Goal: Information Seeking & Learning: Find specific fact

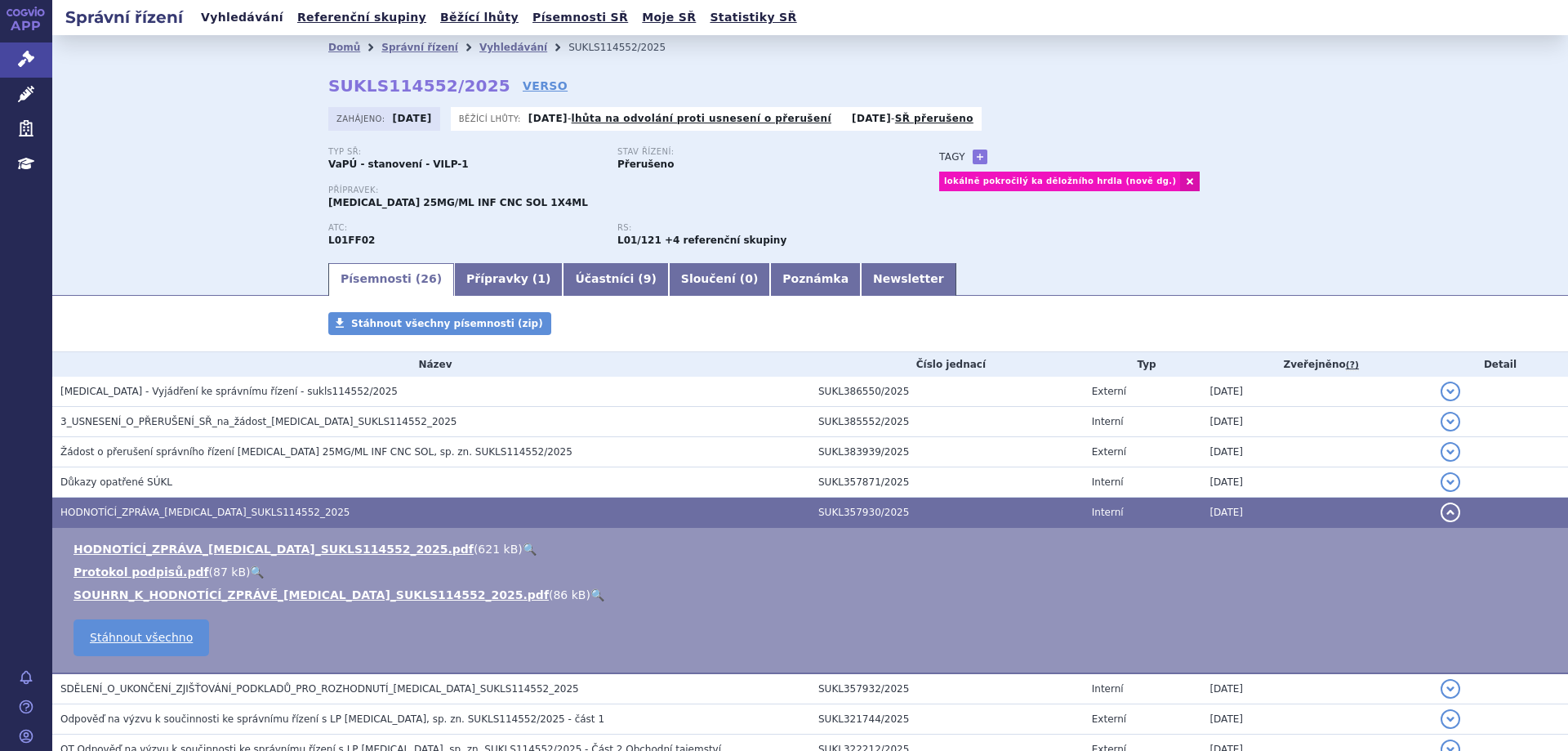
click at [218, 20] on link "Vyhledávání" at bounding box center [241, 18] width 92 height 22
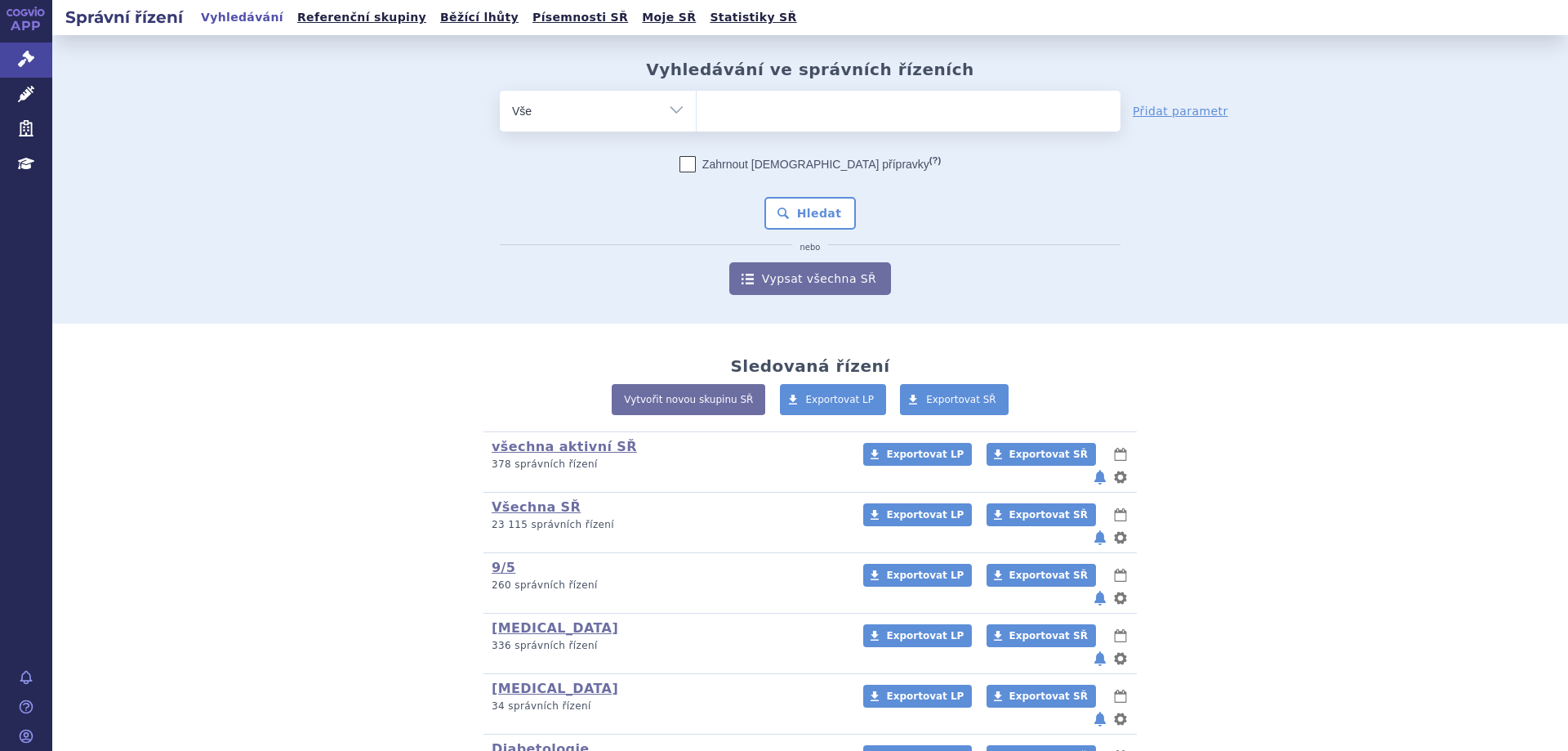
click at [730, 105] on ul at bounding box center [908, 108] width 424 height 35
click at [696, 105] on select at bounding box center [695, 110] width 1 height 41
type input "zo"
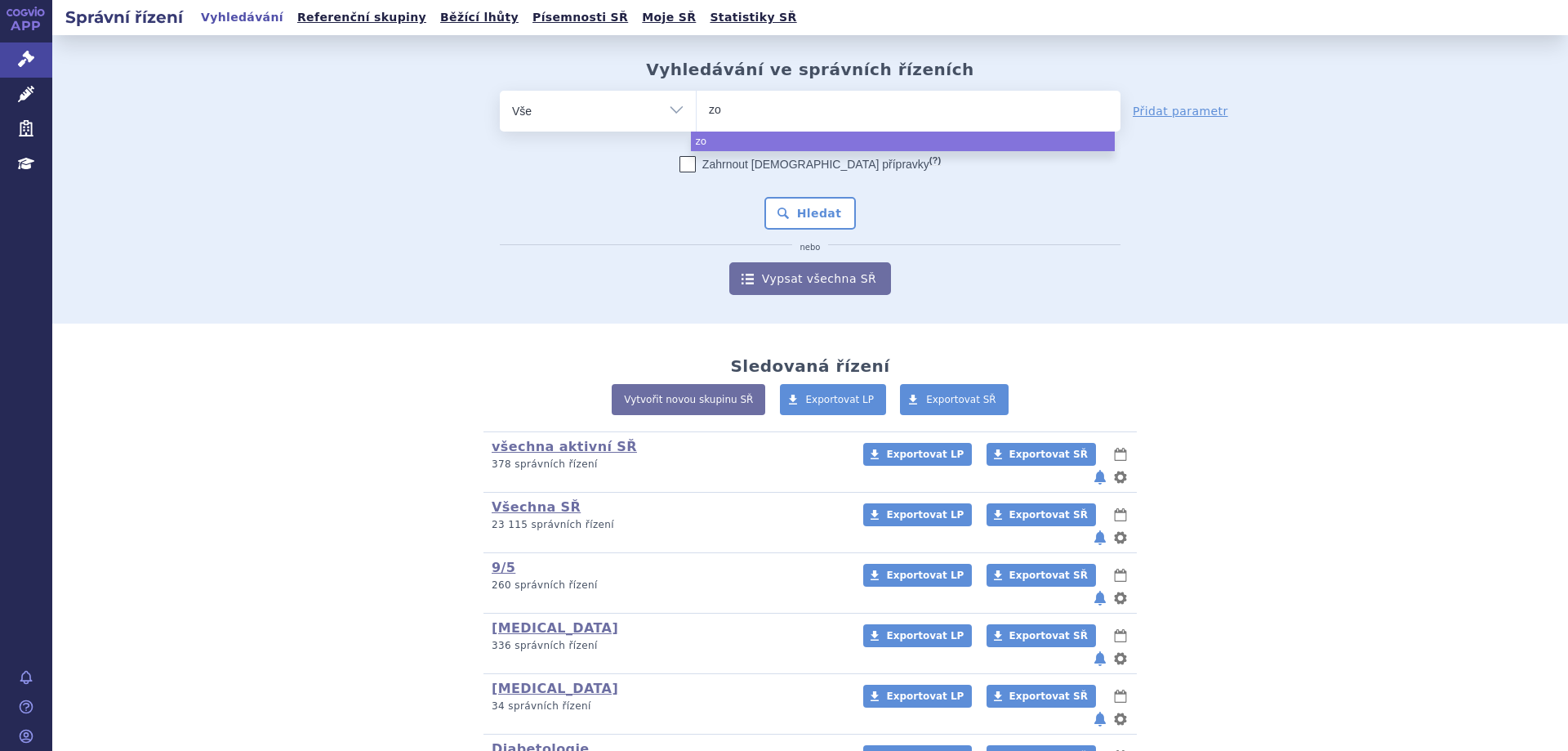
type input "zol"
type input "zolge"
type input "zolgens"
type input "zolgensma"
select select "zolgensma"
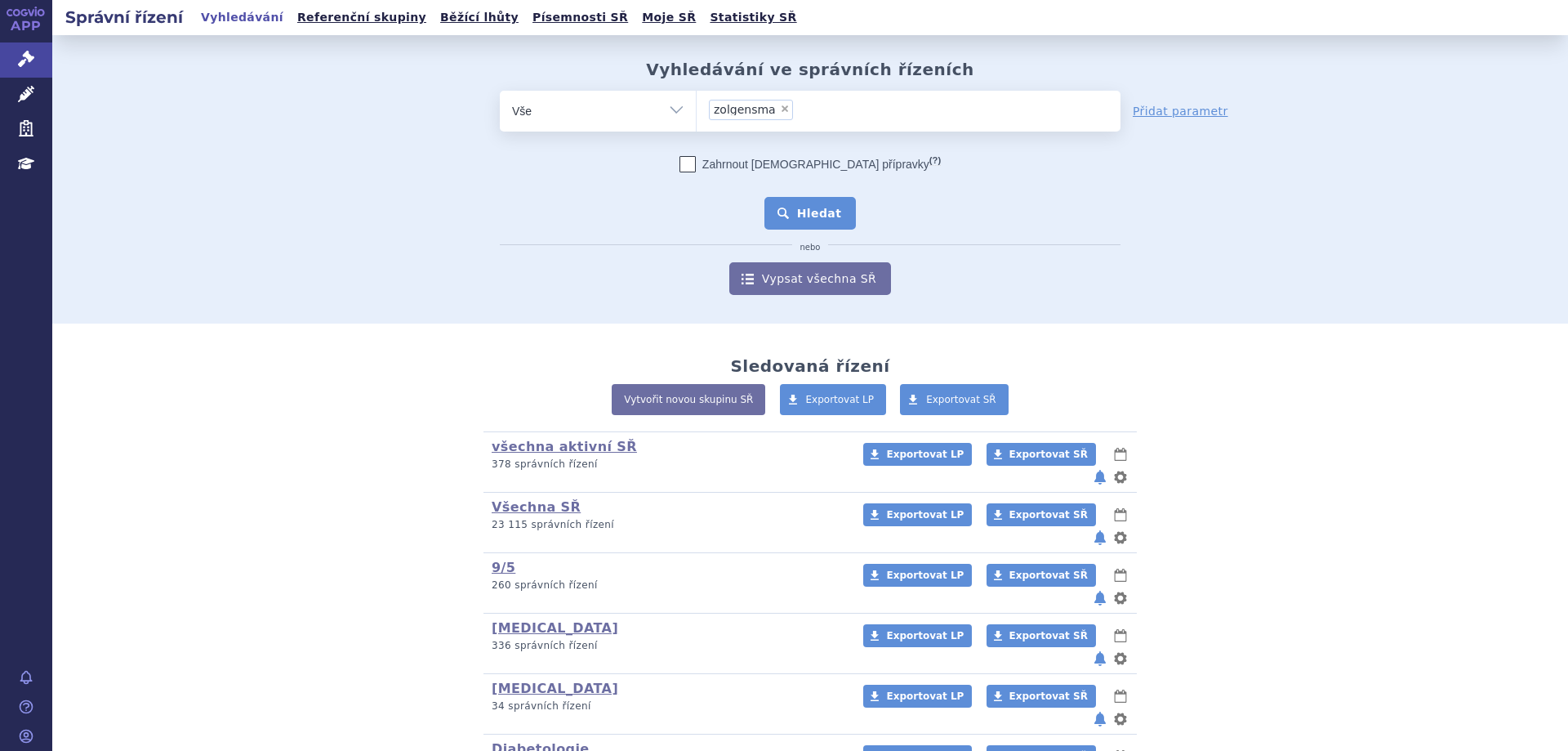
click at [816, 206] on button "Hledat" at bounding box center [810, 213] width 92 height 33
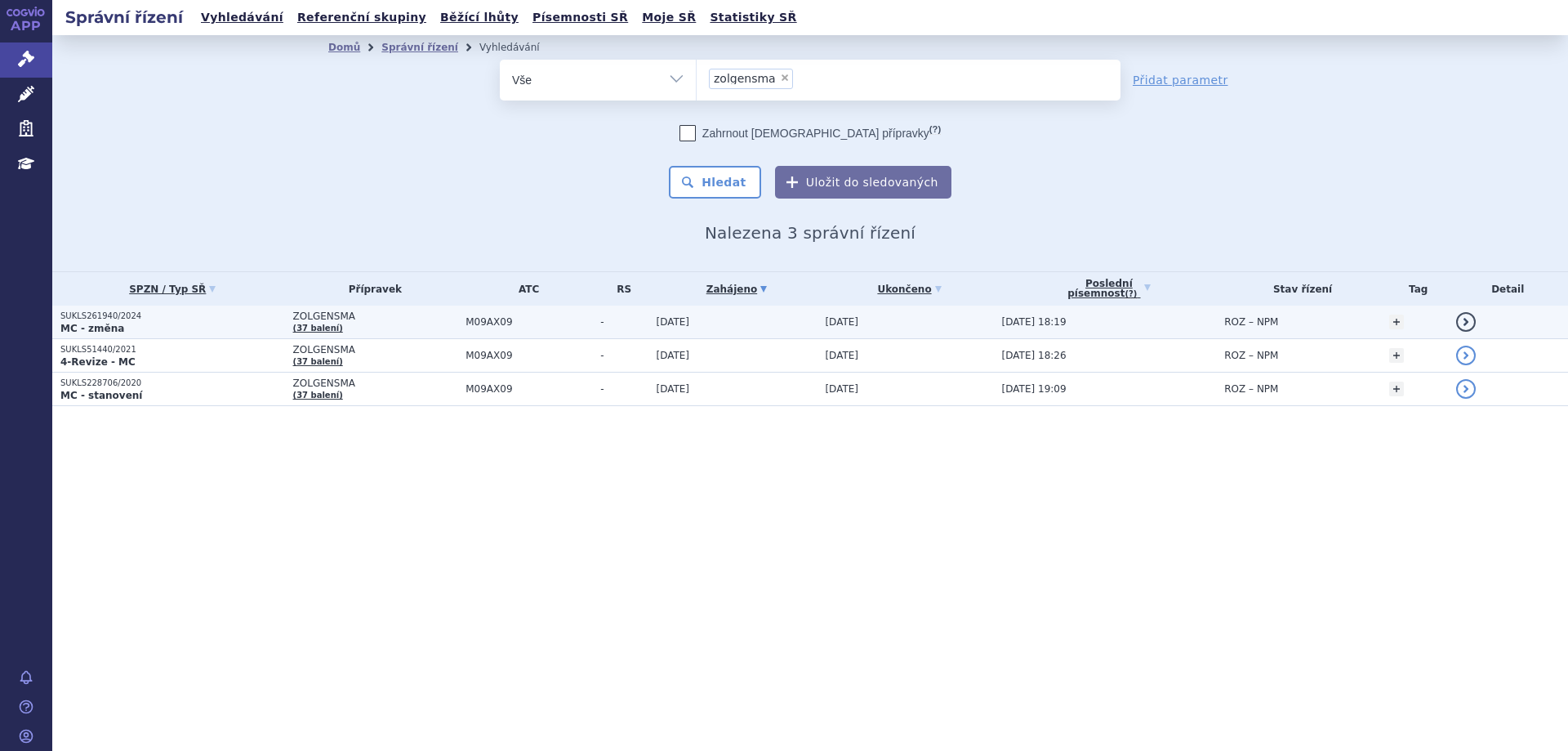
click at [314, 317] on span "ZOLGENSMA" at bounding box center [375, 317] width 165 height 12
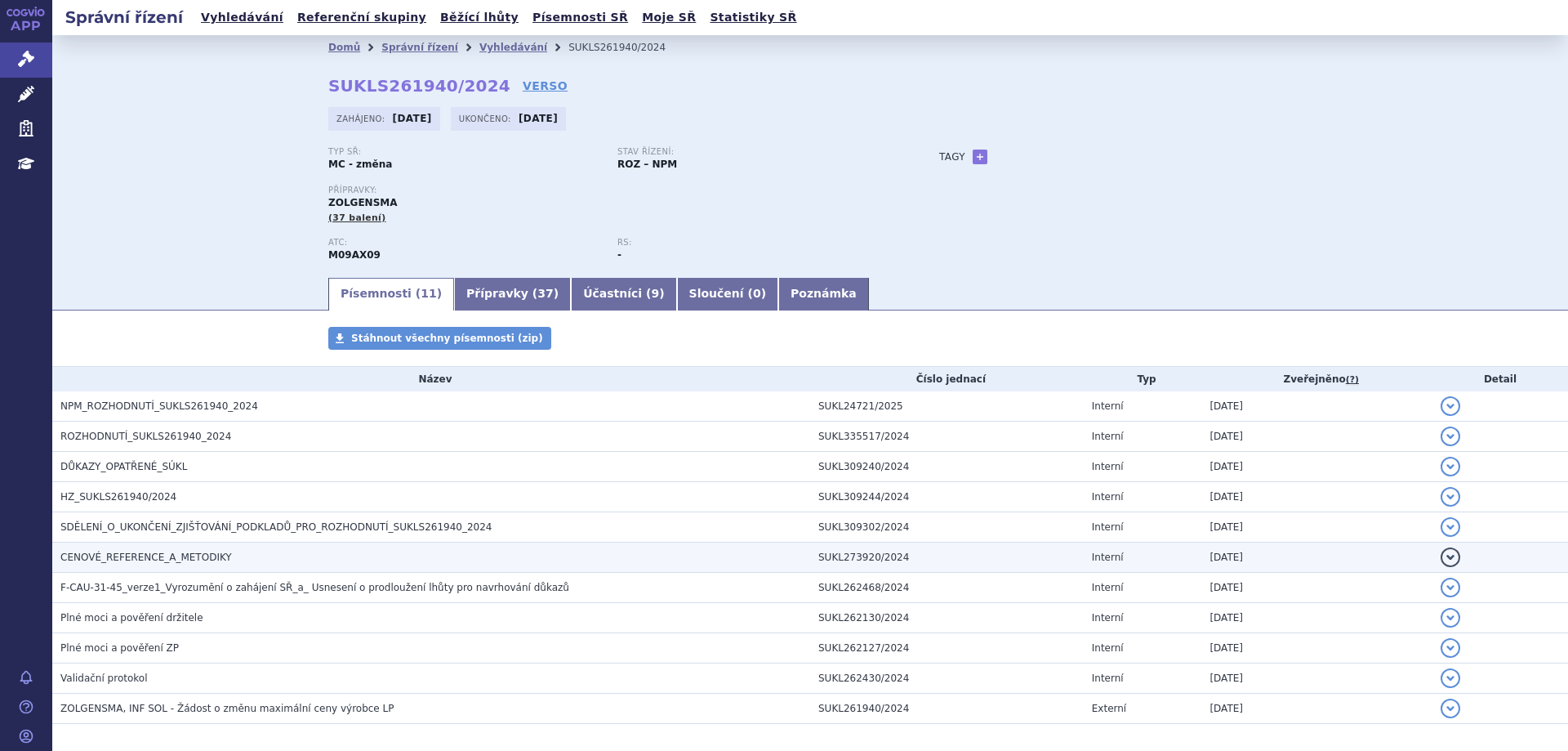
scroll to position [71, 0]
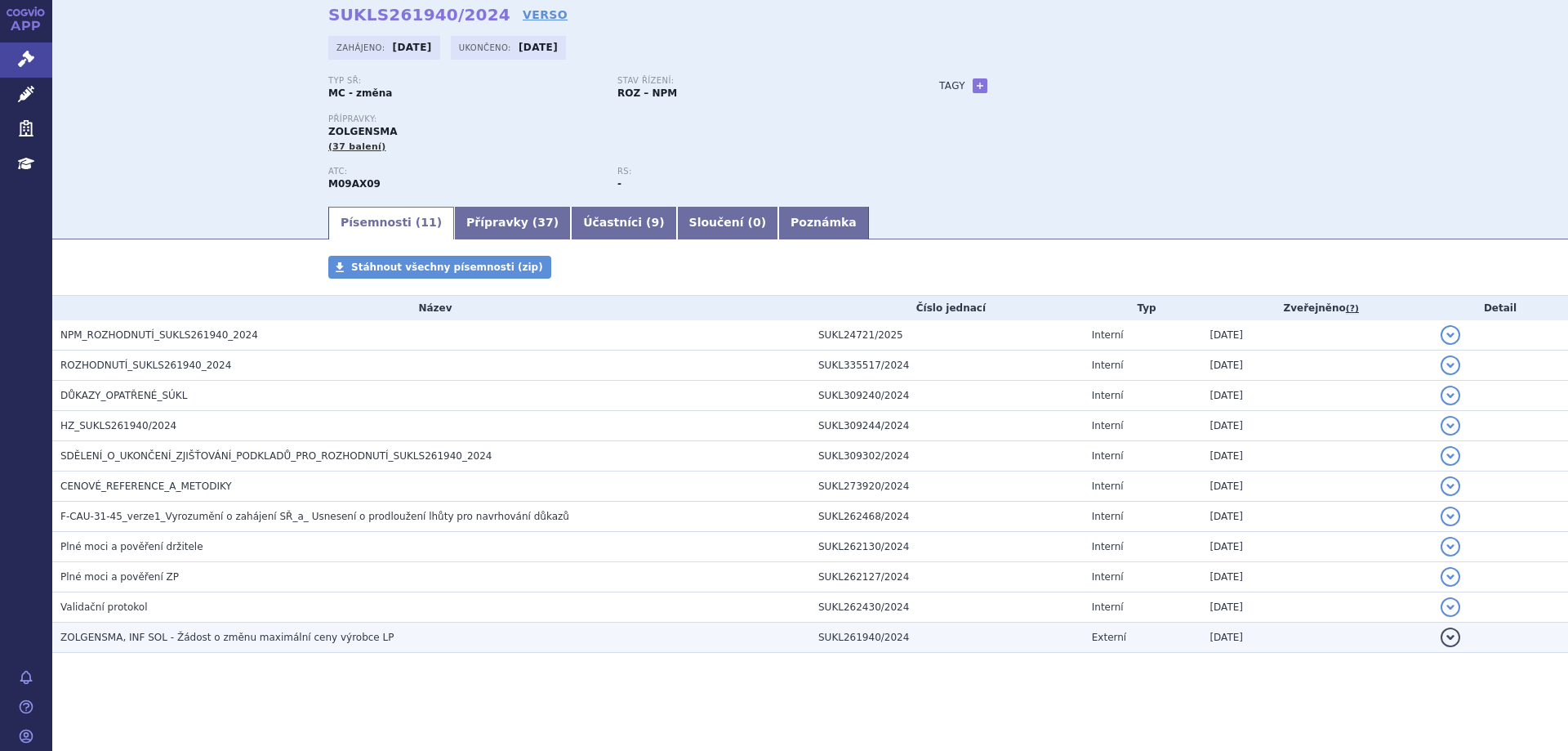
click at [235, 634] on span "ZOLGENSMA, INF SOL - Žádost o změnu maximální ceny výrobce LP" at bounding box center [227, 637] width 333 height 12
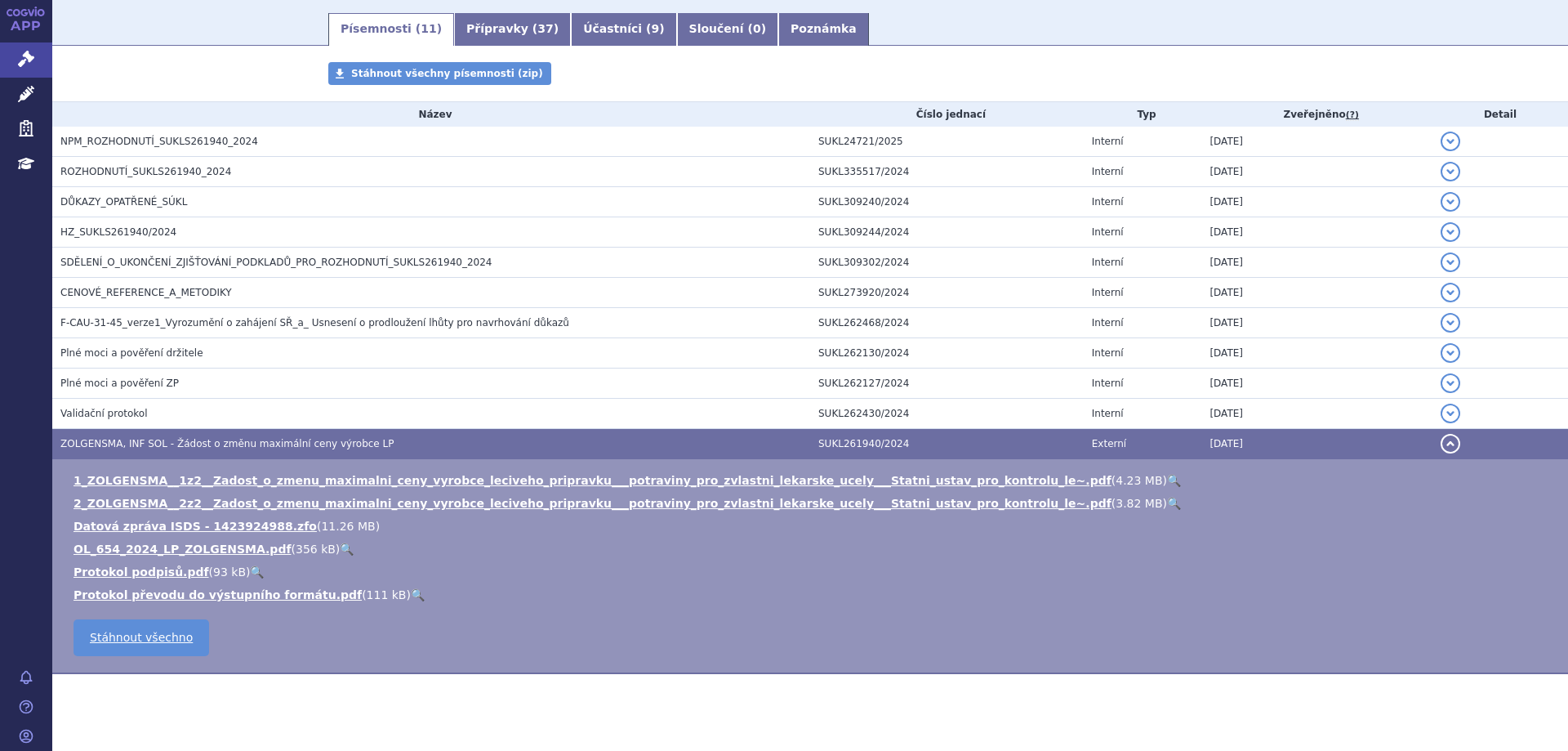
scroll to position [286, 0]
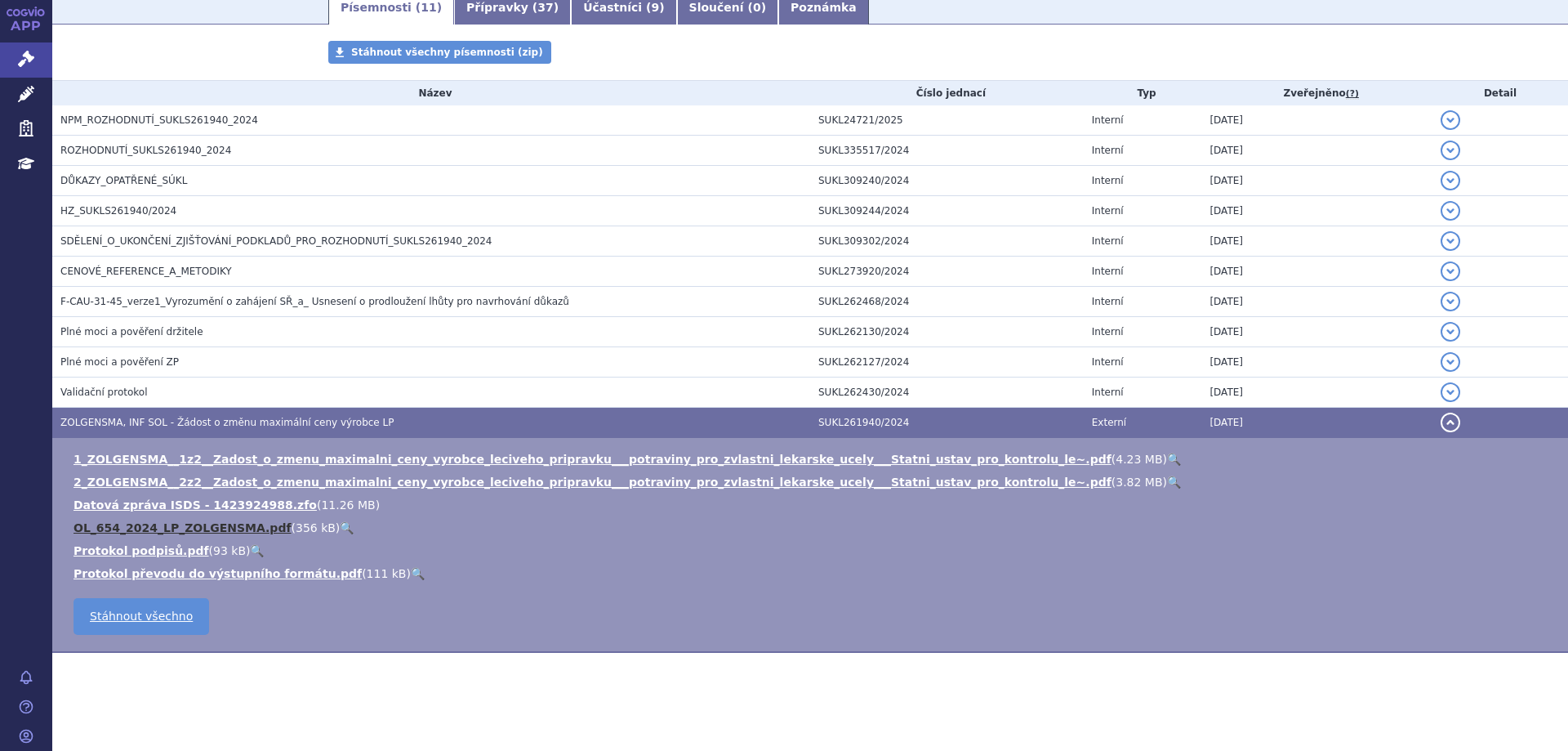
click at [180, 529] on link "OL_654_2024_LP_ZOLGENSMA.pdf" at bounding box center [182, 527] width 218 height 13
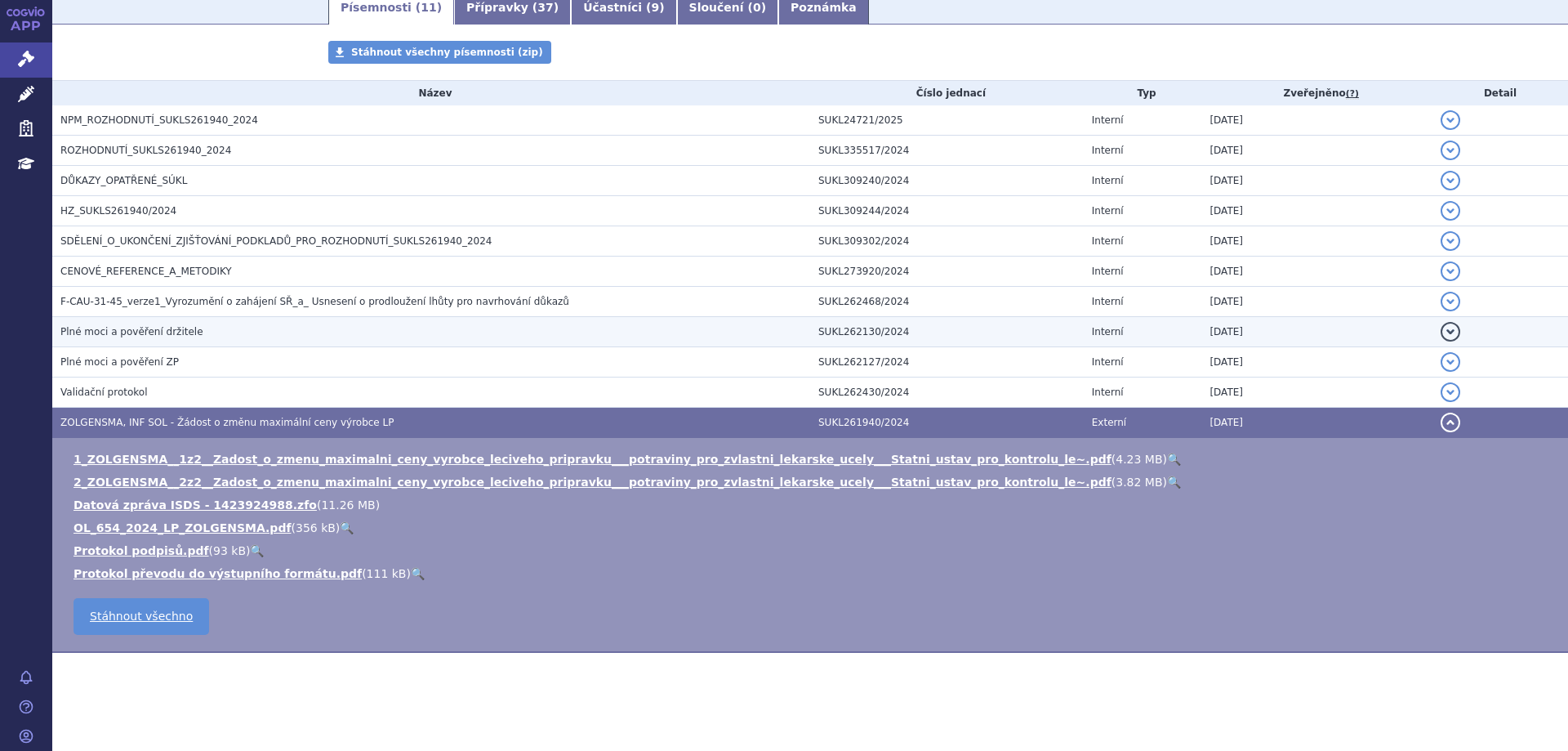
scroll to position [123, 0]
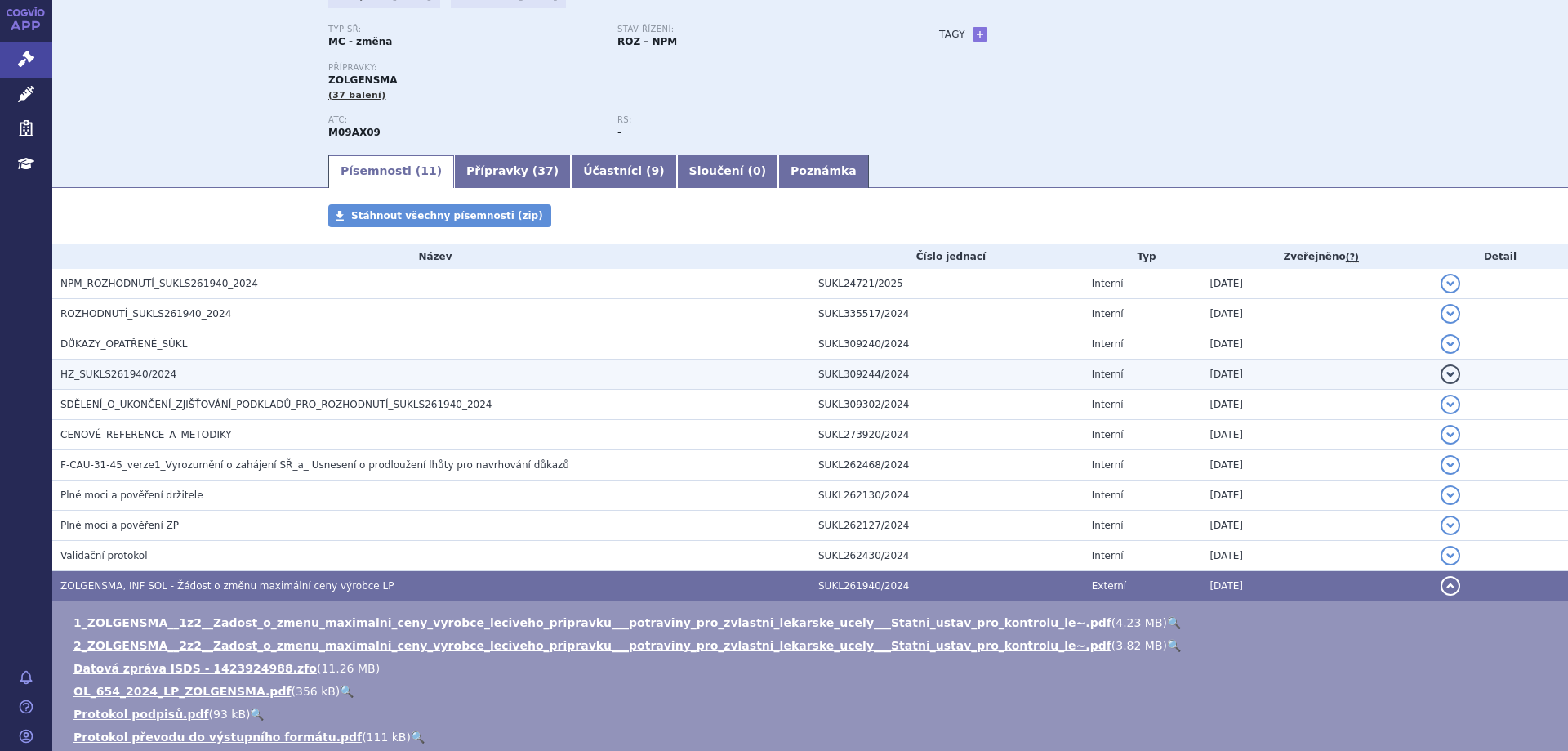
click at [99, 380] on span "HZ_SUKLS261940/2024" at bounding box center [118, 374] width 116 height 12
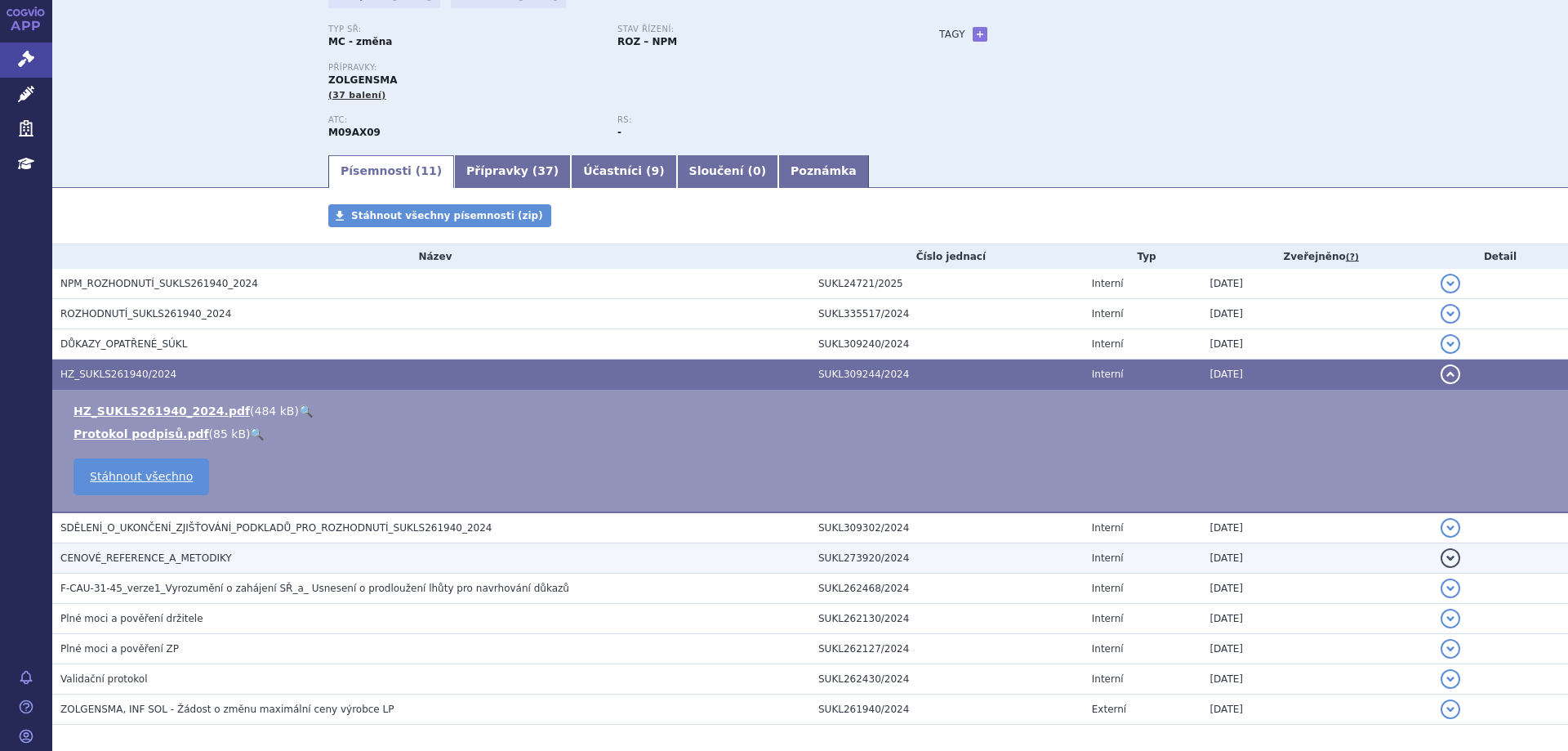
click at [129, 559] on span "CENOVÉ_REFERENCE_A_METODIKY" at bounding box center [145, 558] width 171 height 12
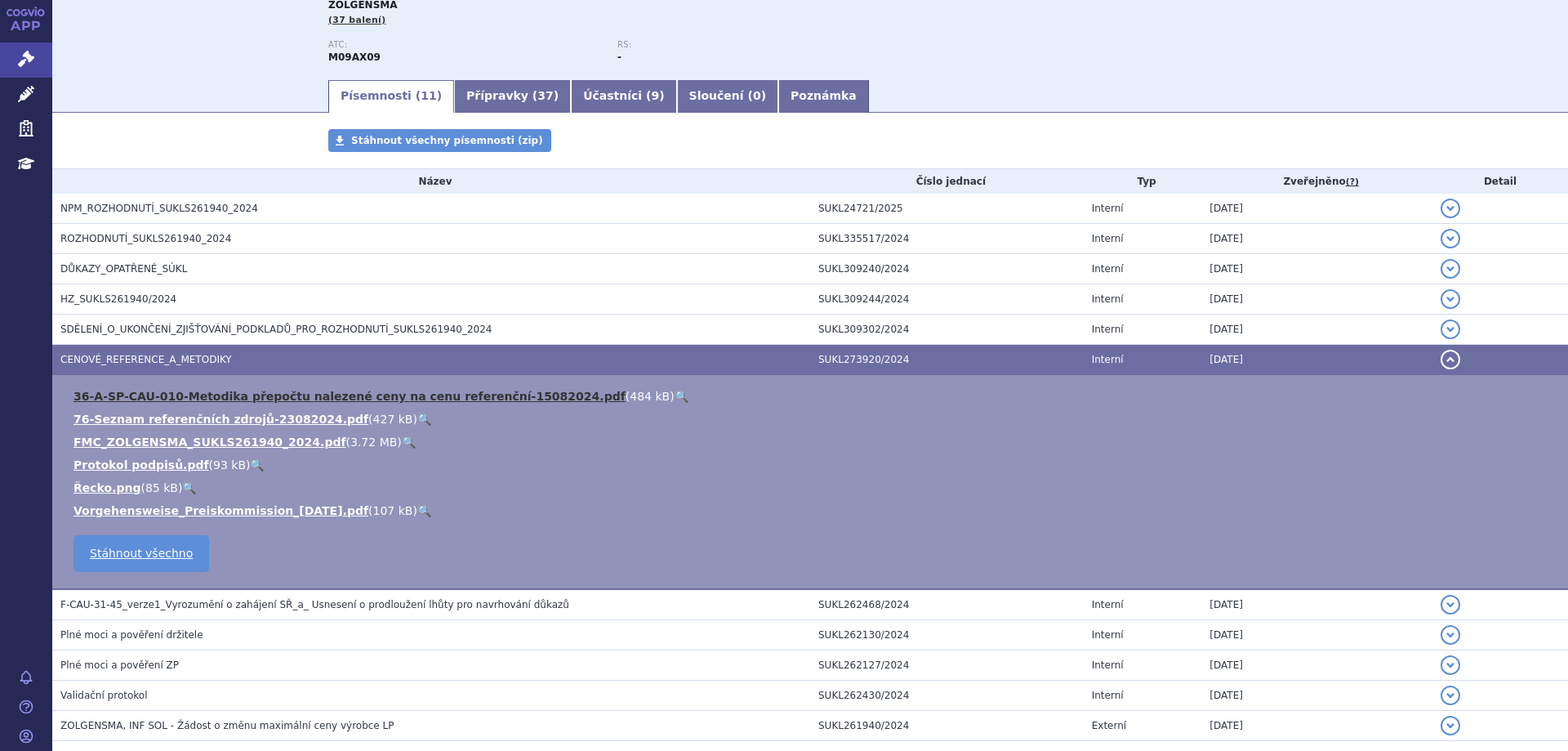
scroll to position [286, 0]
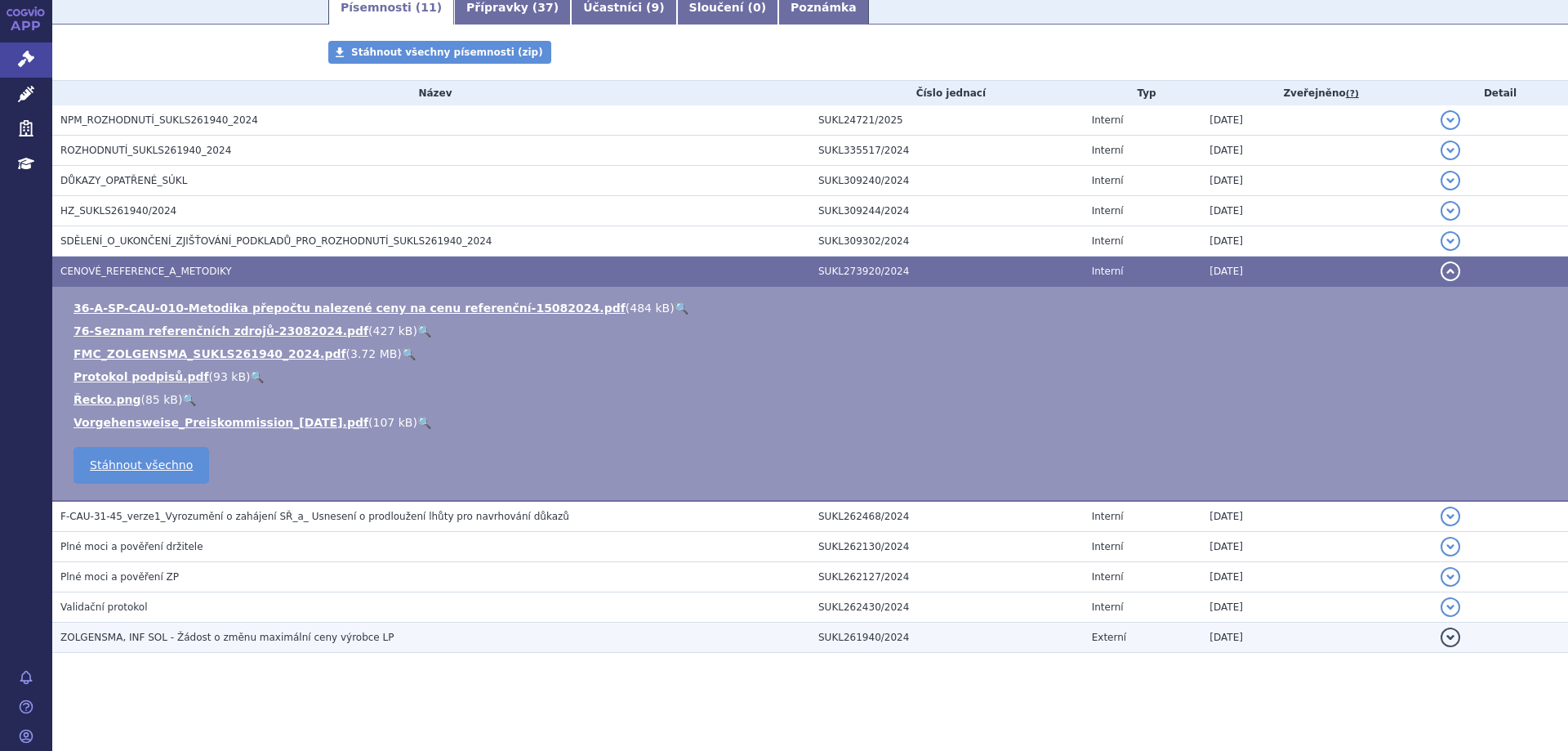
click at [181, 633] on span "ZOLGENSMA, INF SOL - Žádost o změnu maximální ceny výrobce LP" at bounding box center [227, 637] width 333 height 12
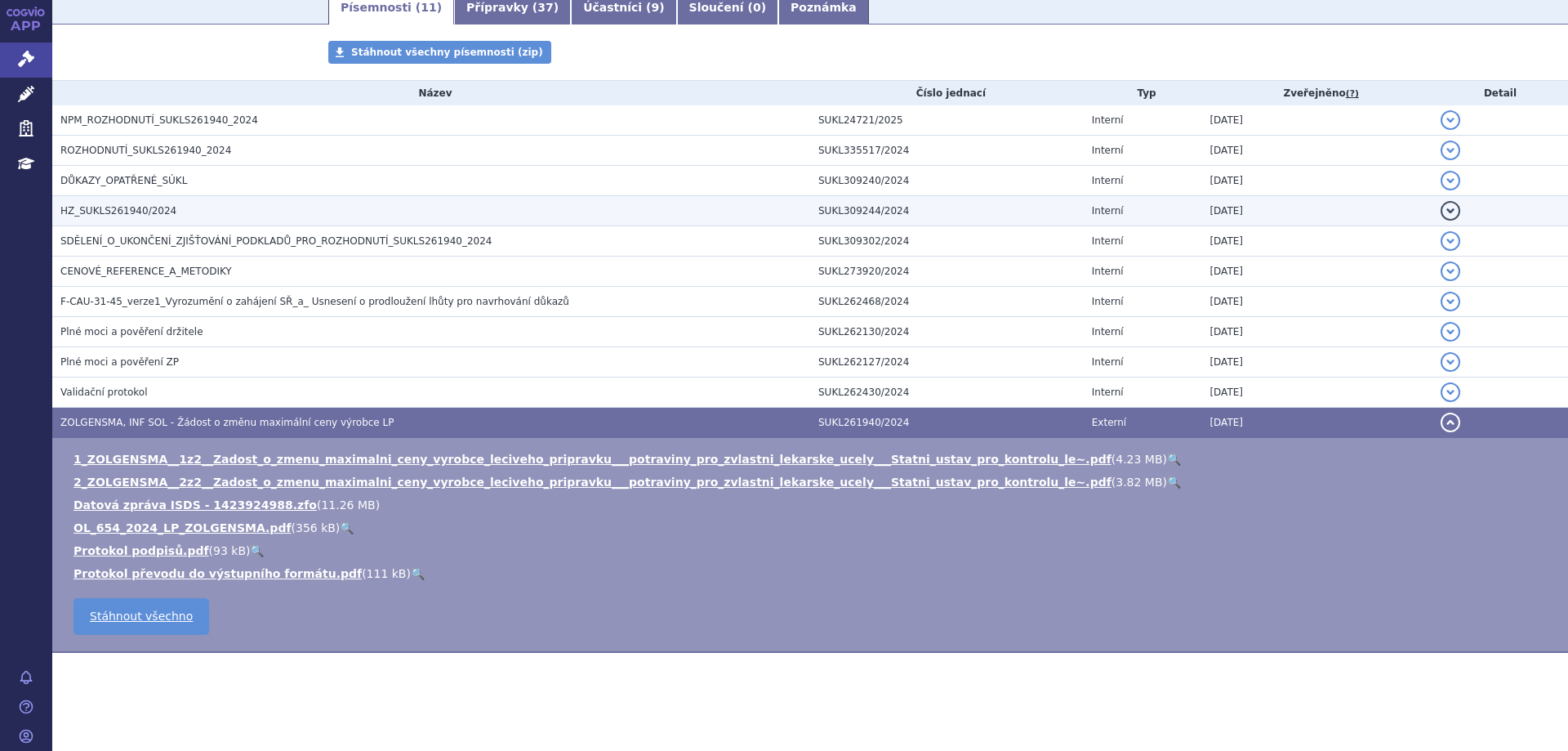
click at [119, 217] on span "HZ_SUKLS261940/2024" at bounding box center [118, 211] width 116 height 12
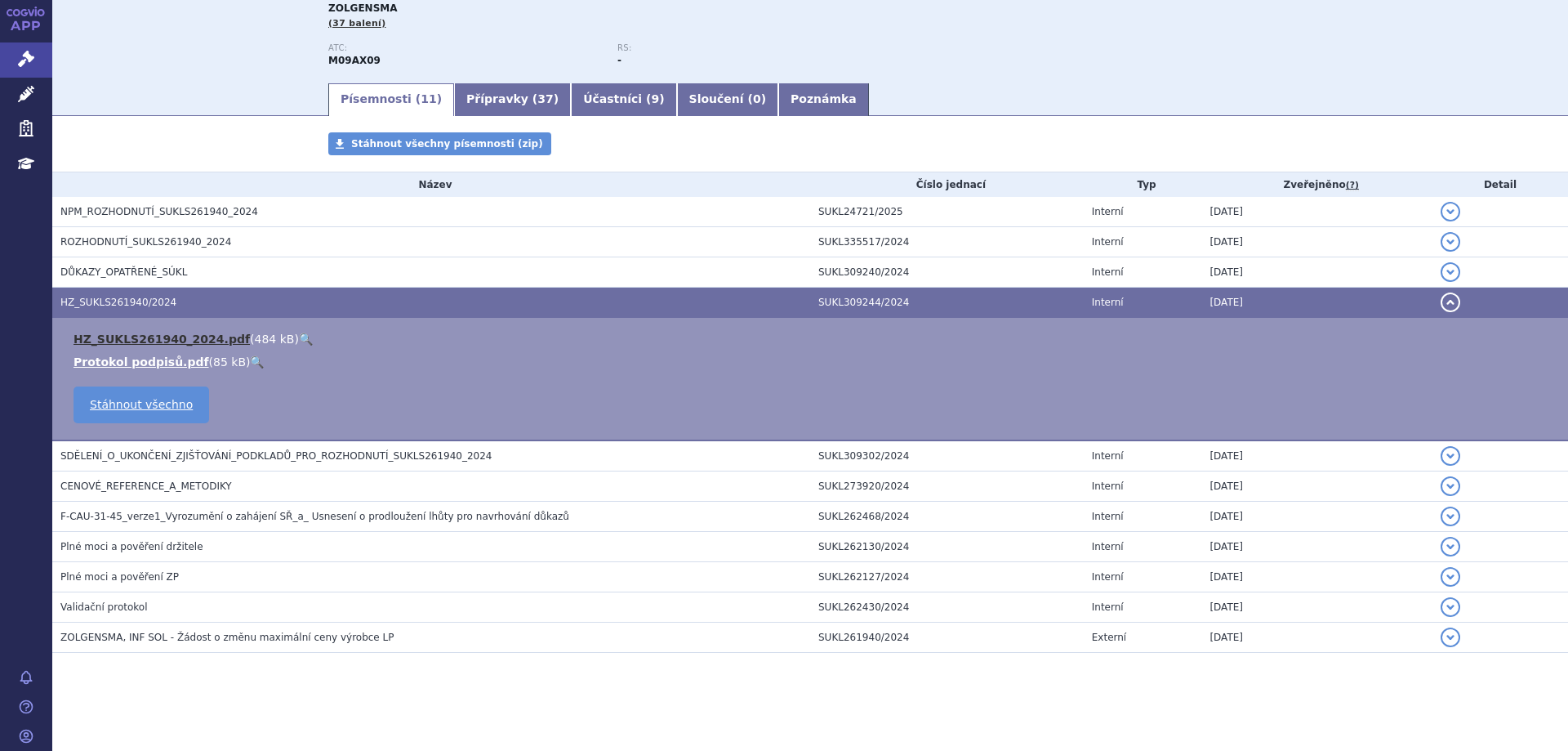
click at [126, 335] on link "HZ_SUKLS261940_2024.pdf" at bounding box center [161, 338] width 176 height 13
